Goal: Task Accomplishment & Management: Use online tool/utility

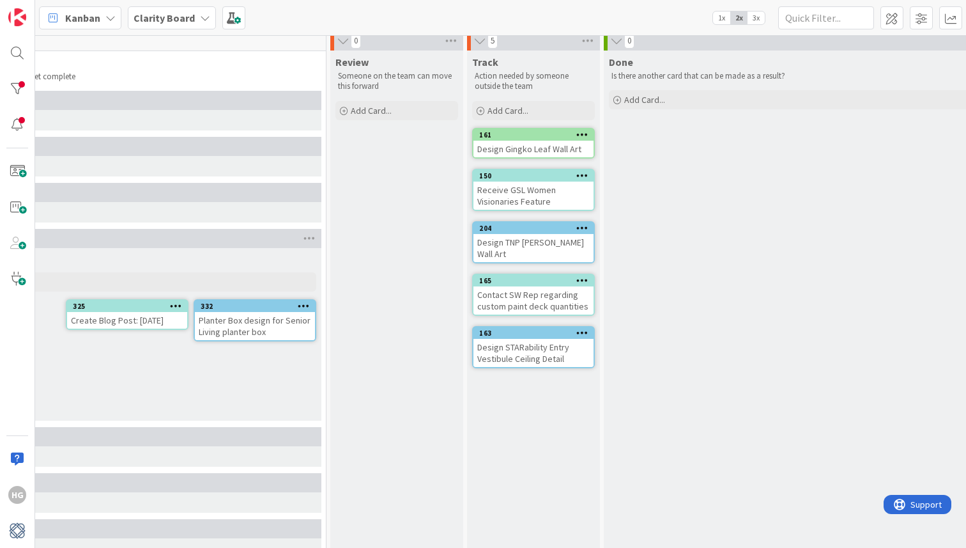
scroll to position [0, 1173]
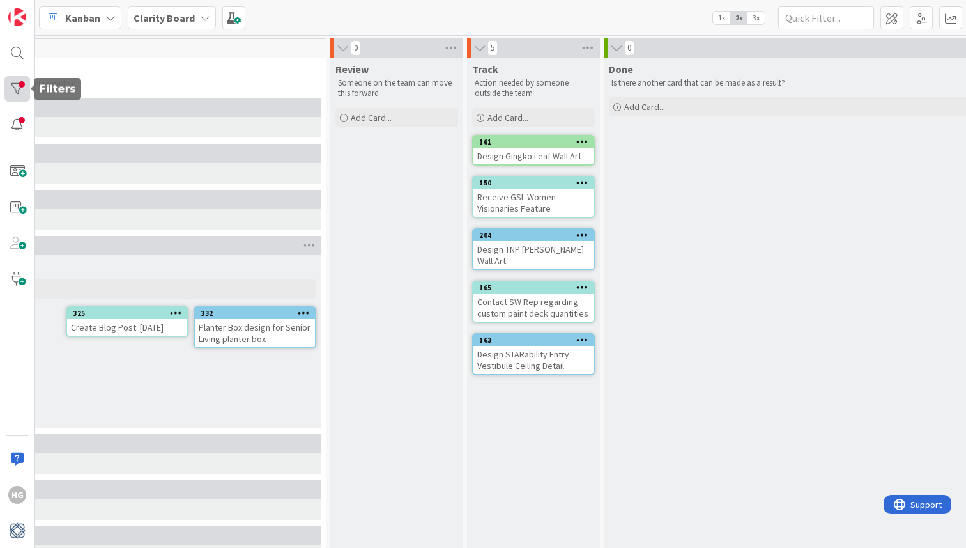
click at [21, 86] on div at bounding box center [17, 89] width 26 height 26
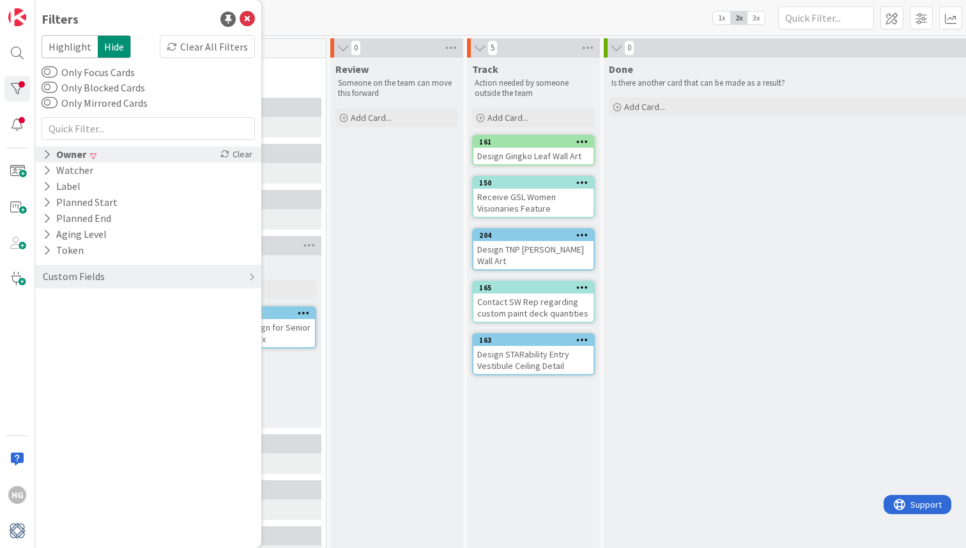
click at [69, 152] on div "Owner" at bounding box center [65, 154] width 46 height 16
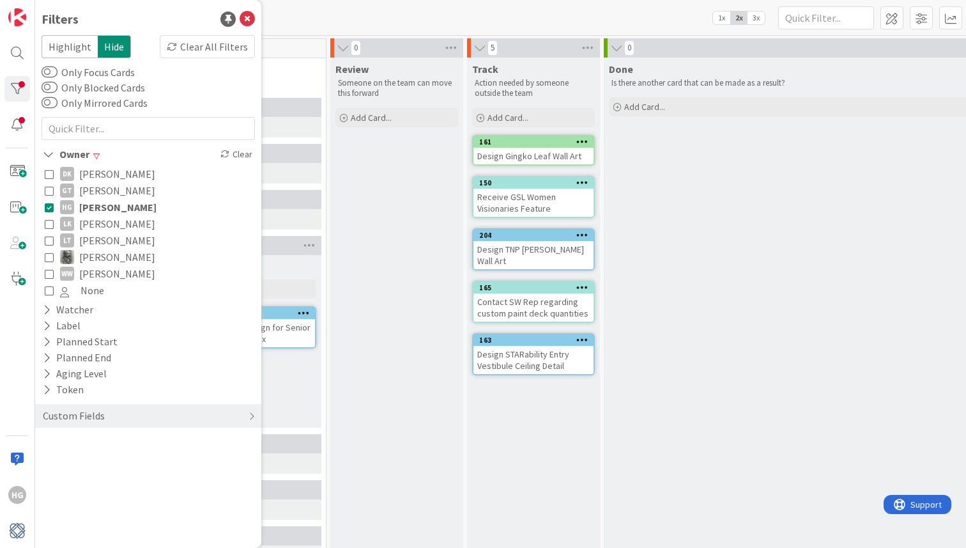
click at [47, 205] on icon at bounding box center [49, 207] width 9 height 9
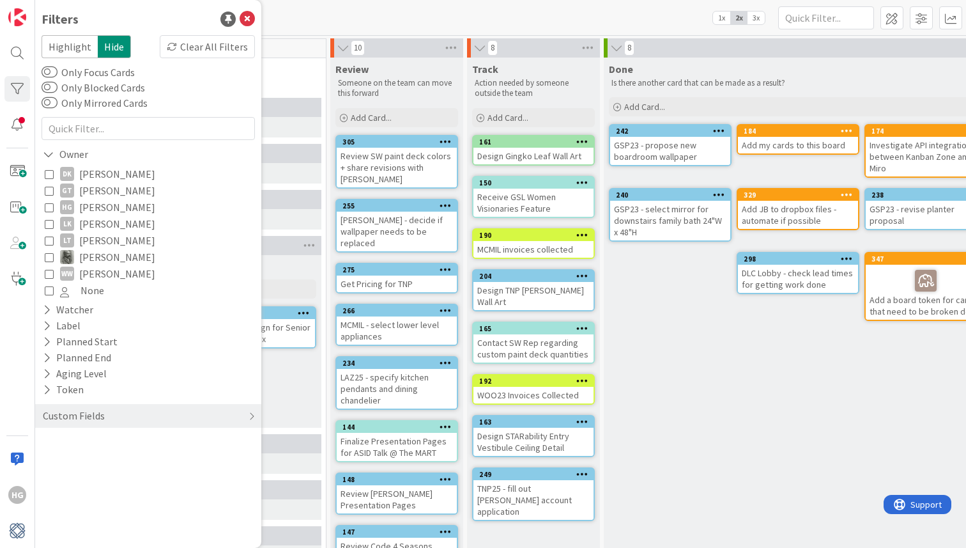
click at [295, 277] on div "[PERSON_NAME] Add Card..." at bounding box center [127, 278] width 388 height 46
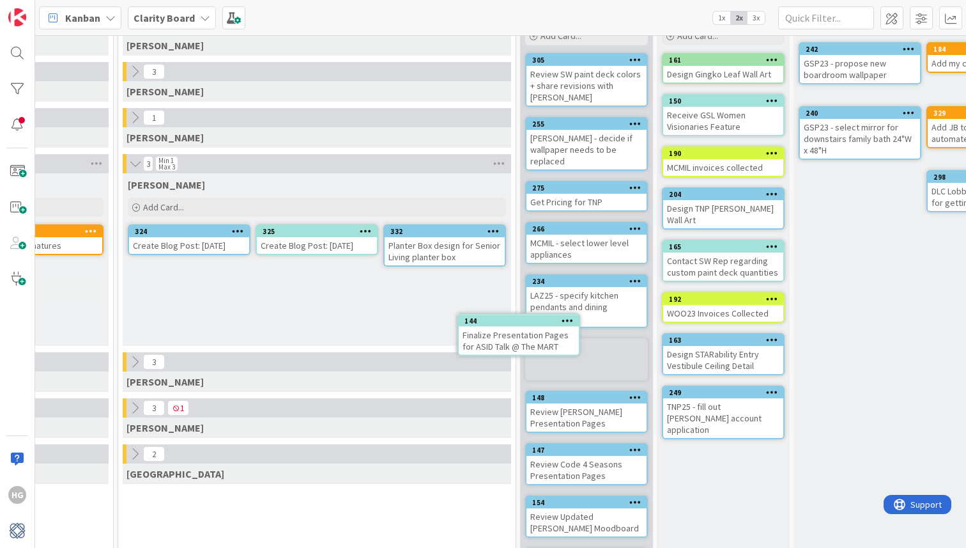
scroll to position [65, 983]
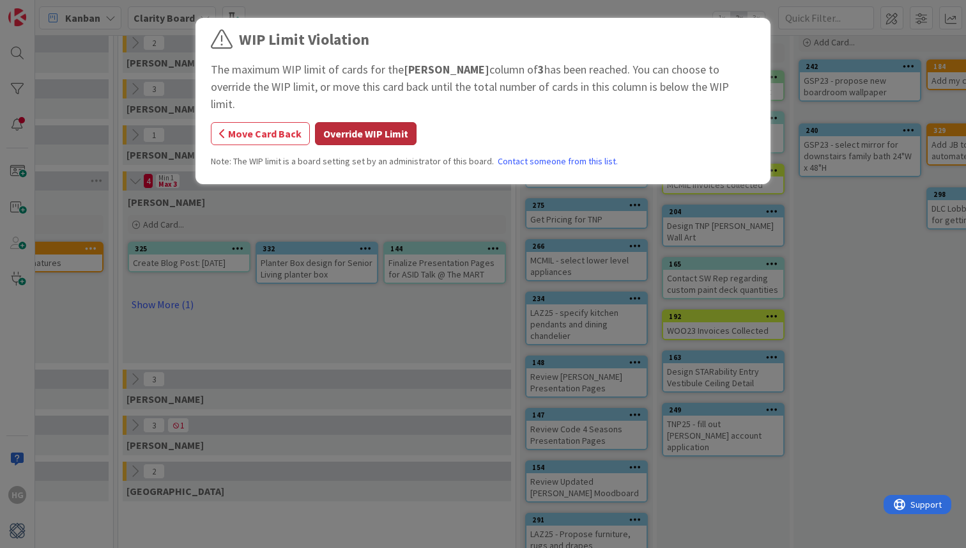
click at [373, 122] on button "Override WIP Limit" at bounding box center [366, 133] width 102 height 23
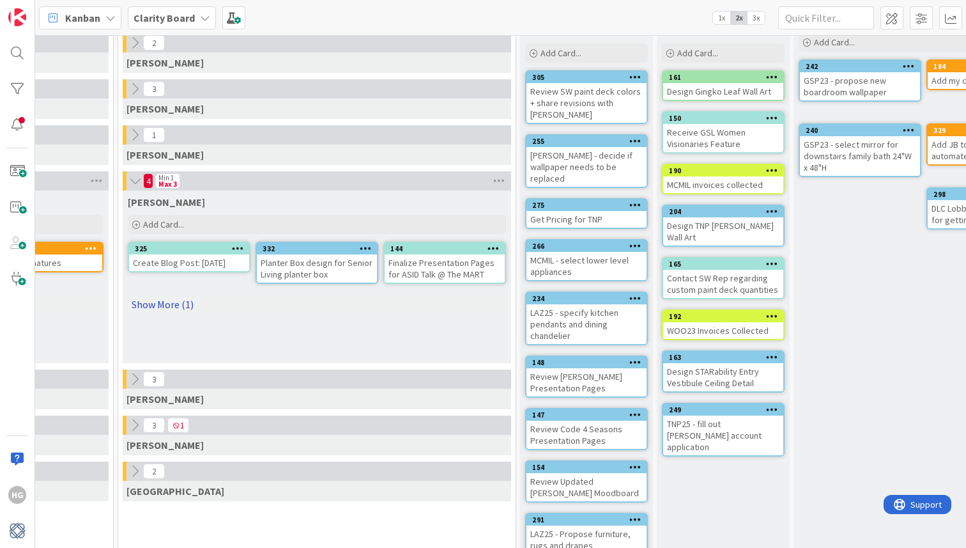
click at [172, 306] on link "Show More (1)" at bounding box center [317, 304] width 378 height 20
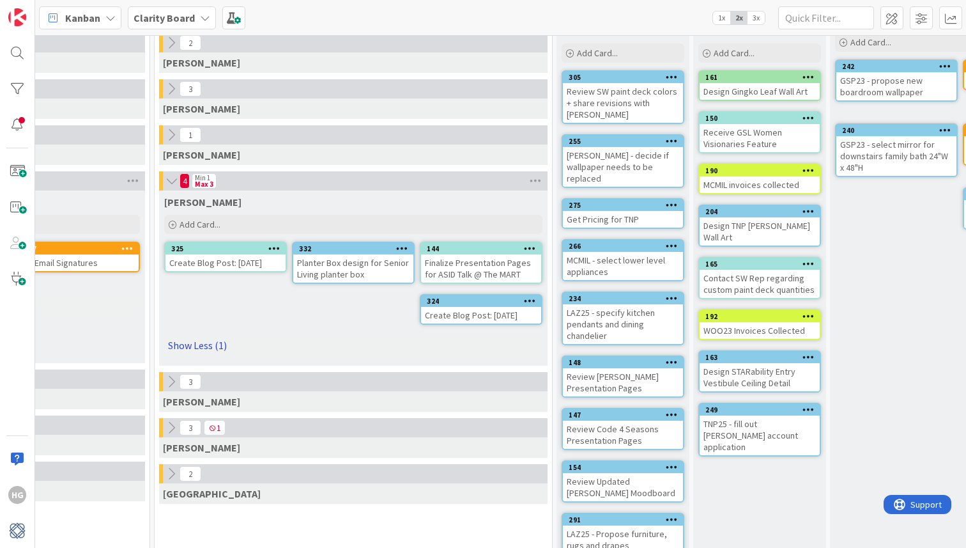
scroll to position [65, 940]
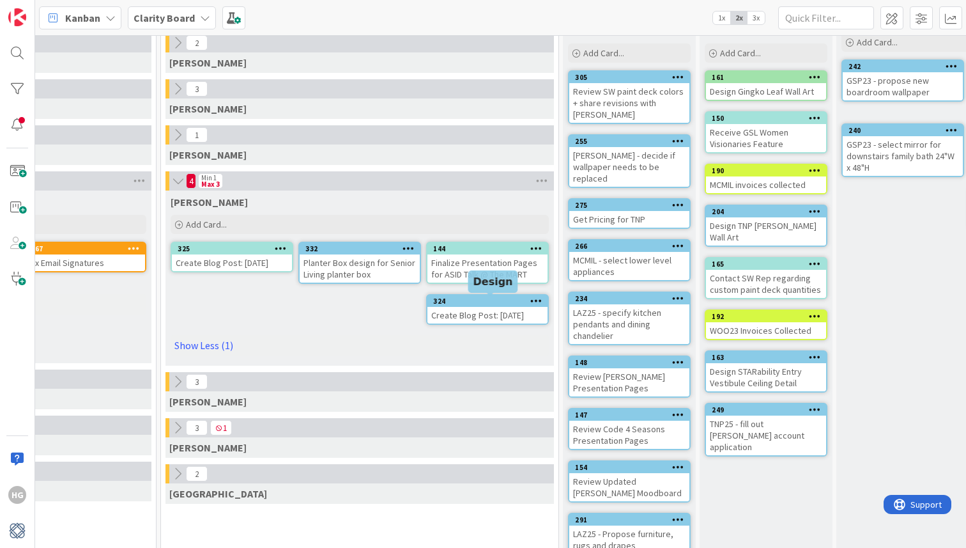
click at [494, 300] on div "324" at bounding box center [490, 300] width 114 height 9
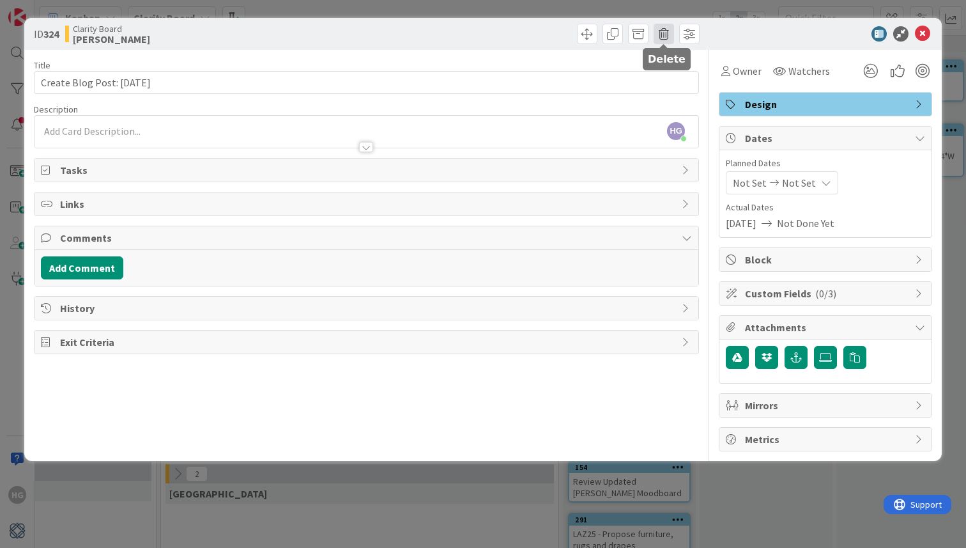
click at [657, 40] on span at bounding box center [664, 34] width 20 height 20
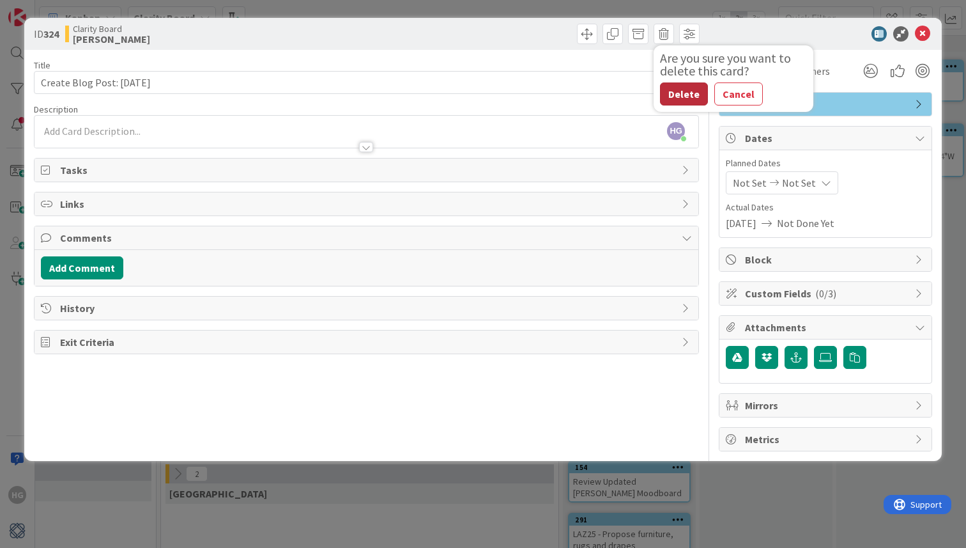
click at [688, 98] on button "Delete" at bounding box center [684, 93] width 48 height 23
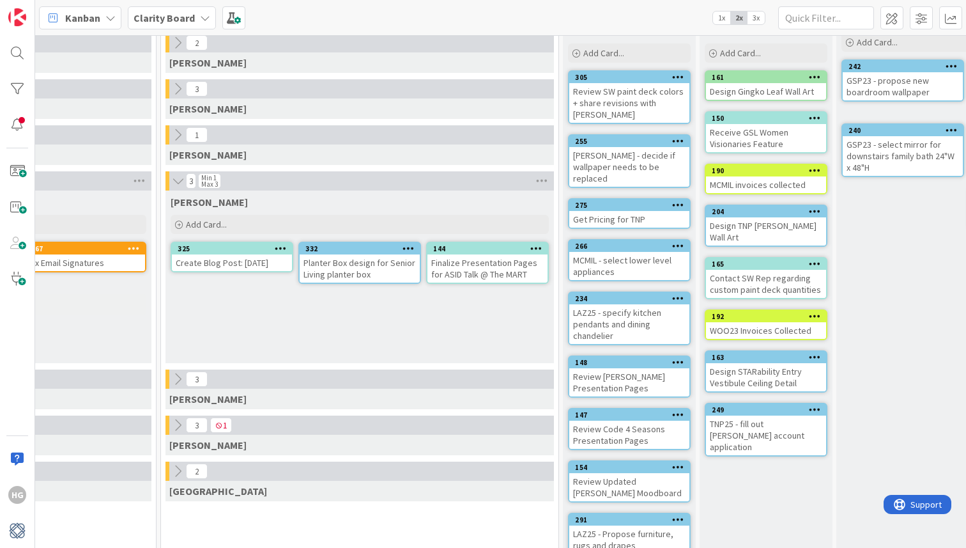
click at [238, 254] on div "Create Blog Post: [DATE]" at bounding box center [232, 262] width 120 height 17
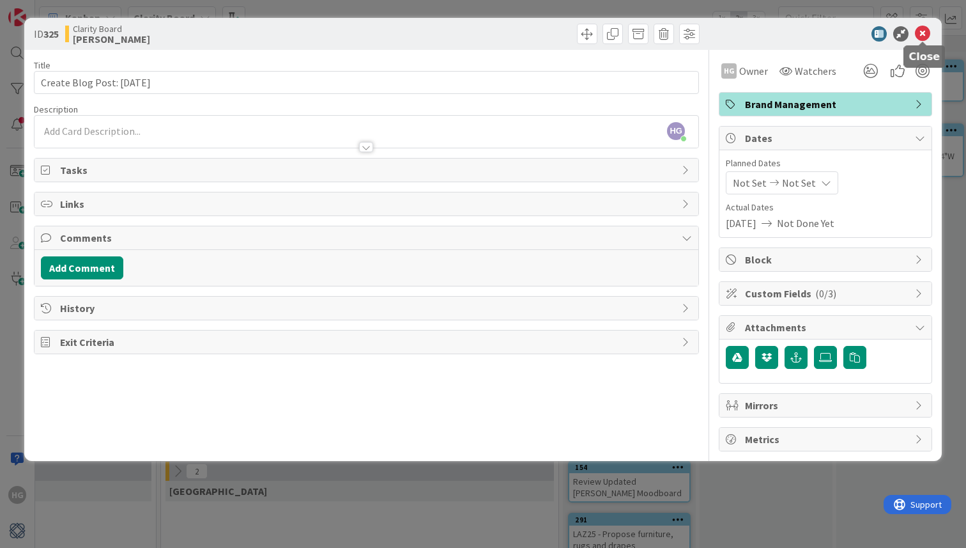
click at [925, 32] on icon at bounding box center [922, 33] width 15 height 15
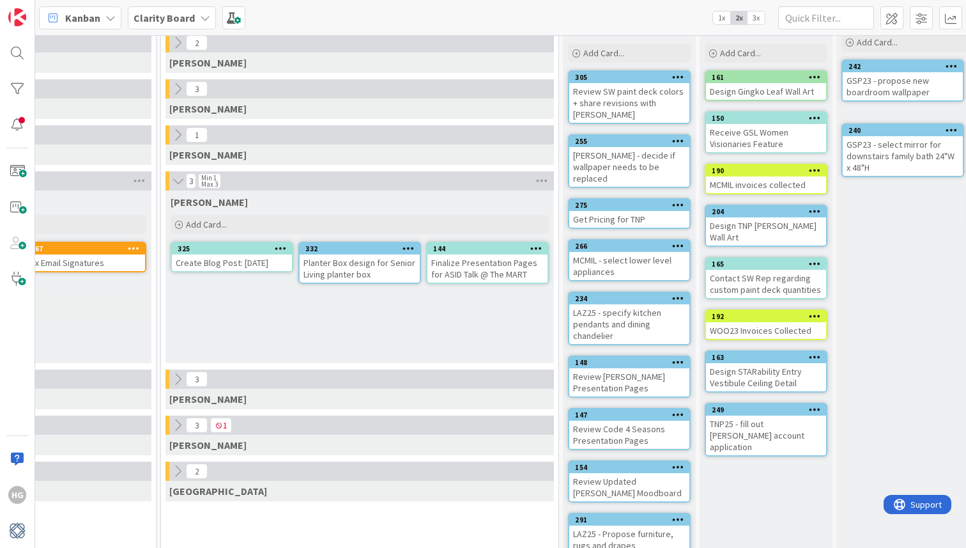
click at [755, 271] on div "Contact SW Rep regarding custom paint deck quantities" at bounding box center [766, 284] width 120 height 28
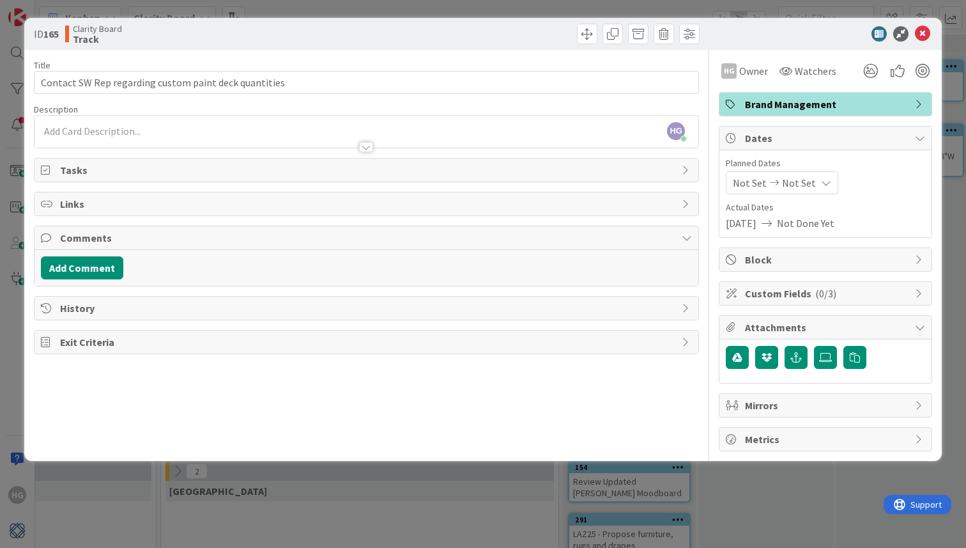
click at [913, 41] on div at bounding box center [819, 33] width 226 height 15
click at [920, 35] on icon at bounding box center [922, 33] width 15 height 15
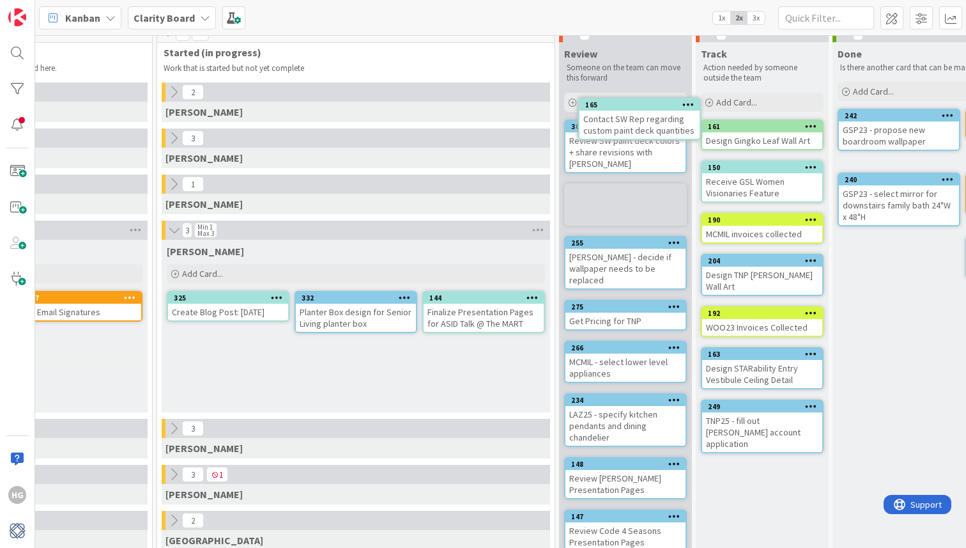
scroll to position [0, 944]
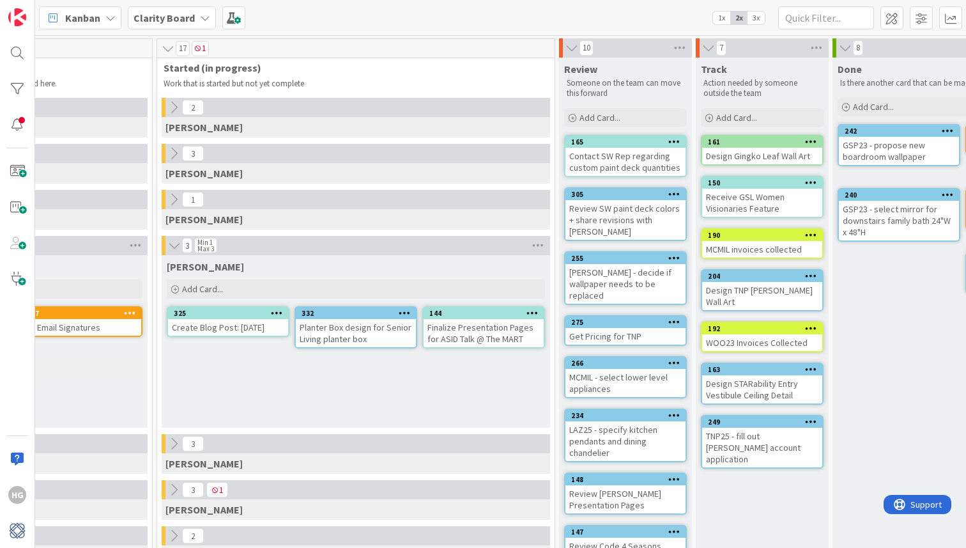
click at [671, 142] on icon at bounding box center [674, 141] width 12 height 9
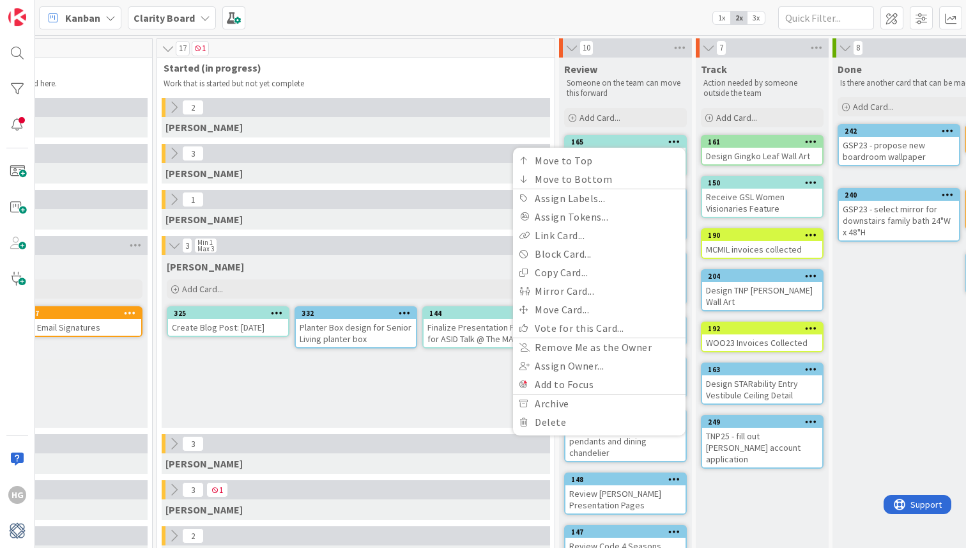
click at [581, 135] on link "165 Move to Top Move to Bottom Assign Labels... Assign Tokens... Link Card... B…" at bounding box center [625, 156] width 123 height 42
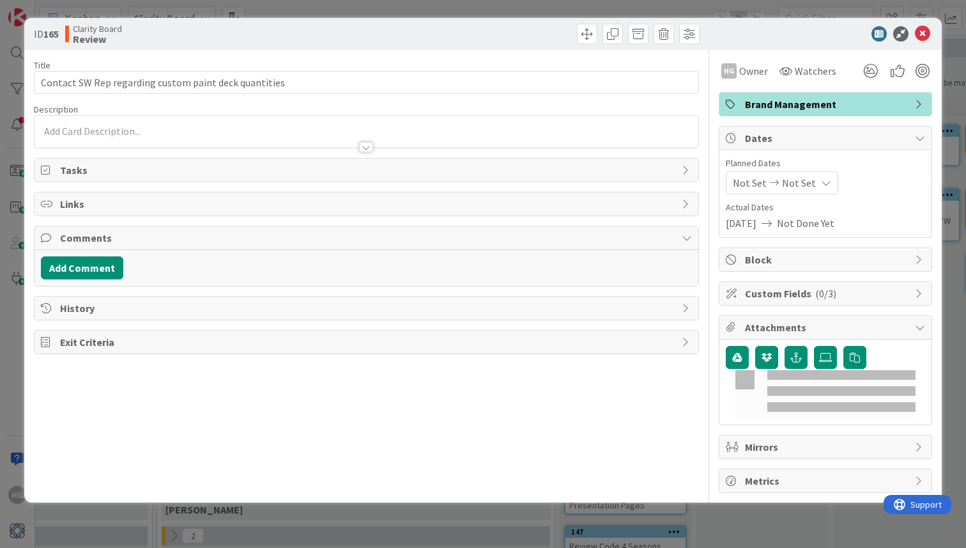
click at [596, 155] on div "Title 53 / 128 Contact SW Rep regarding custom paint deck quantities Descriptio…" at bounding box center [366, 271] width 665 height 443
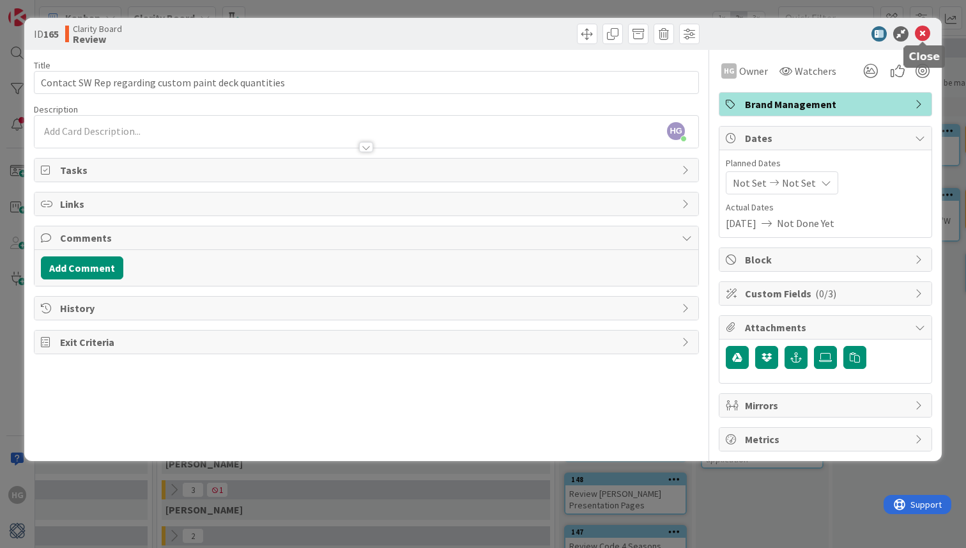
click at [928, 33] on icon at bounding box center [922, 33] width 15 height 15
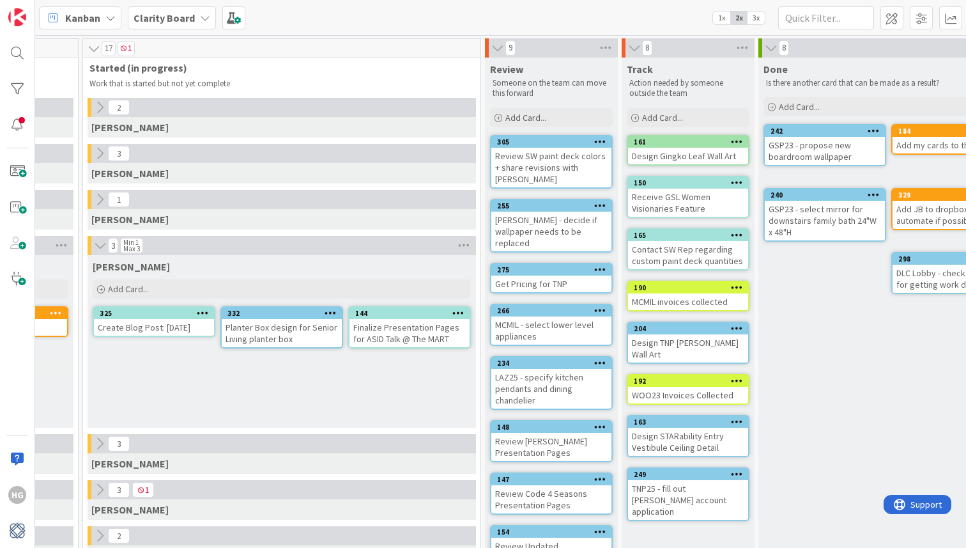
click at [96, 153] on icon at bounding box center [100, 153] width 14 height 14
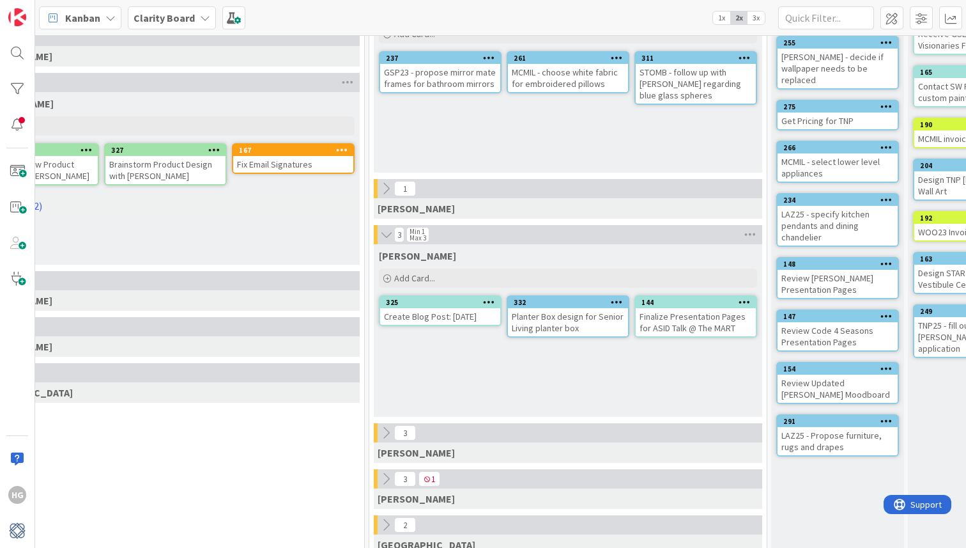
scroll to position [163, 723]
